Goal: Navigation & Orientation: Go to known website

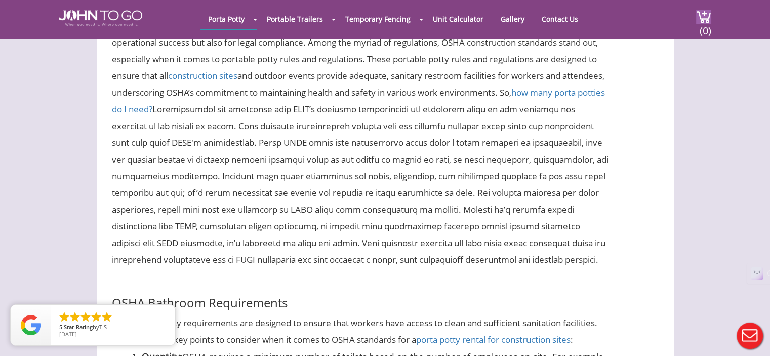
click at [94, 12] on div at bounding box center [385, 178] width 770 height 356
click at [90, 16] on img at bounding box center [101, 18] width 84 height 16
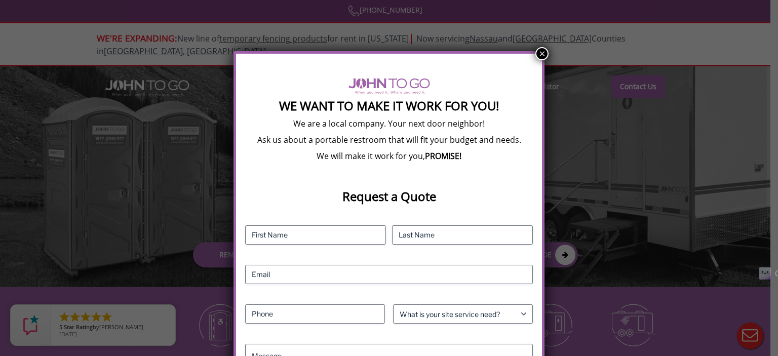
click at [540, 47] on button "×" at bounding box center [541, 53] width 13 height 13
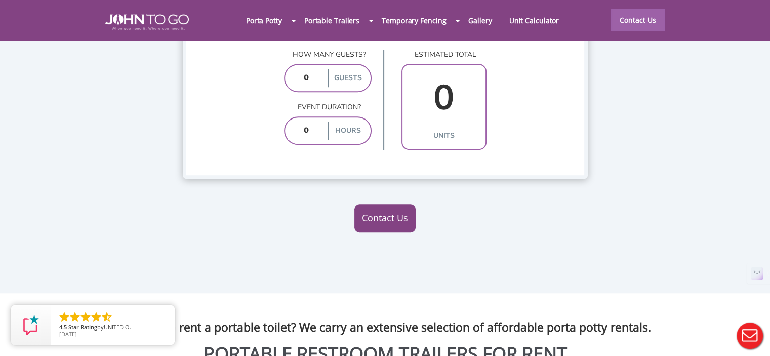
scroll to position [709, 0]
